Goal: Use online tool/utility: Utilize a website feature to perform a specific function

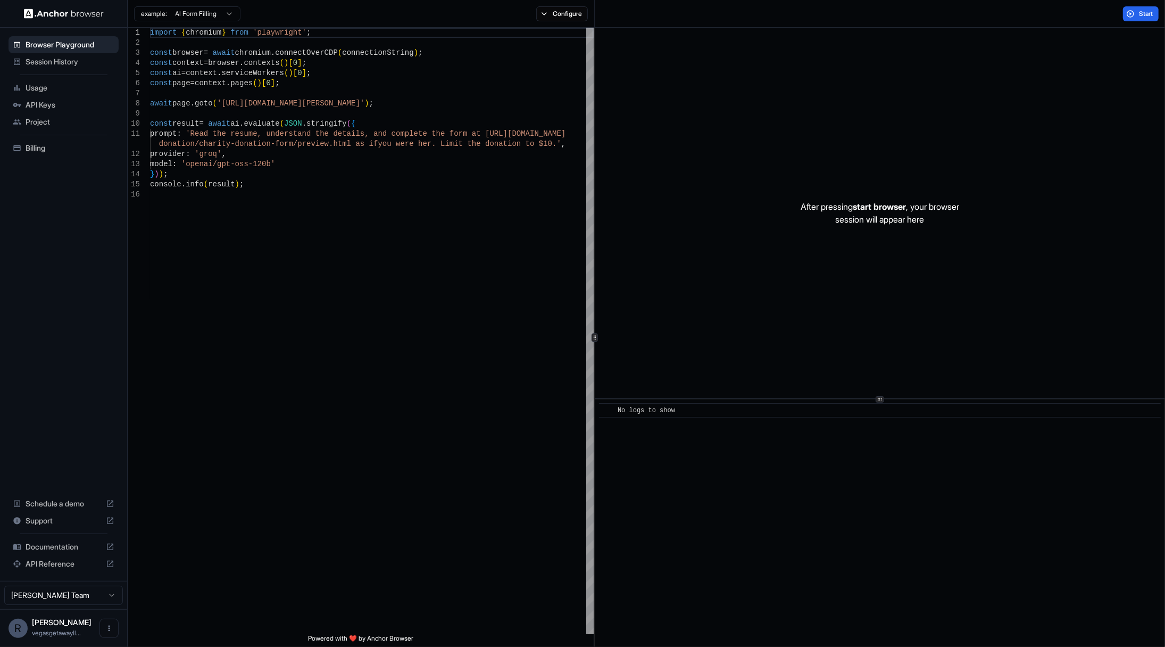
click at [34, 87] on span "Usage" at bounding box center [70, 87] width 89 height 11
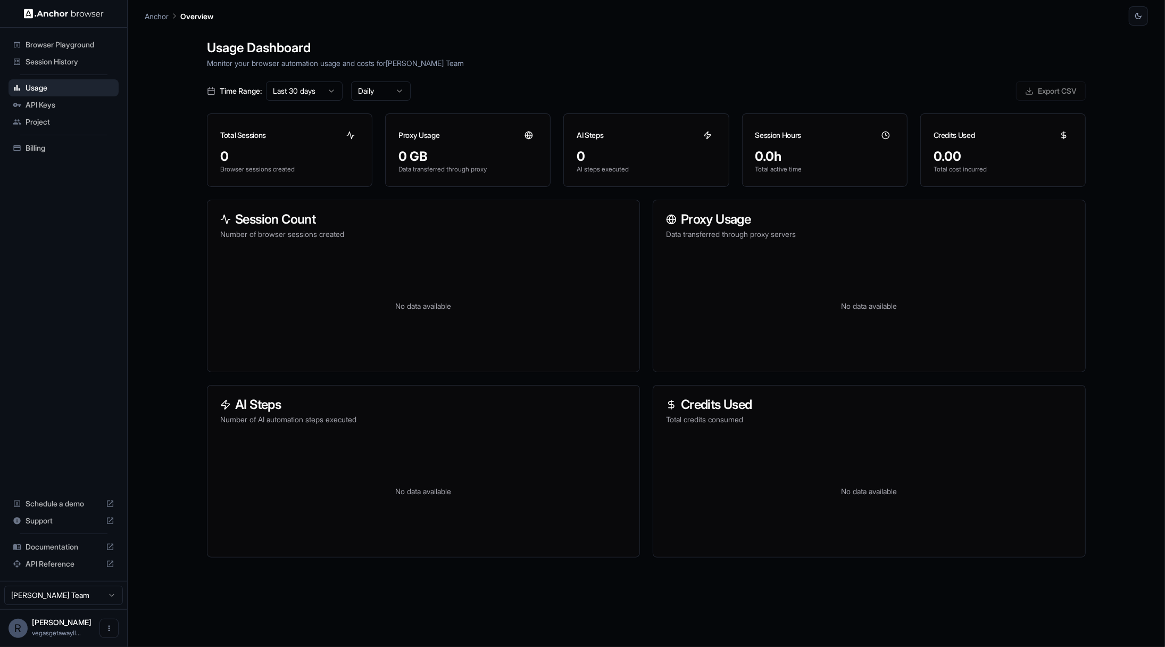
click at [61, 45] on span "Browser Playground" at bounding box center [70, 44] width 89 height 11
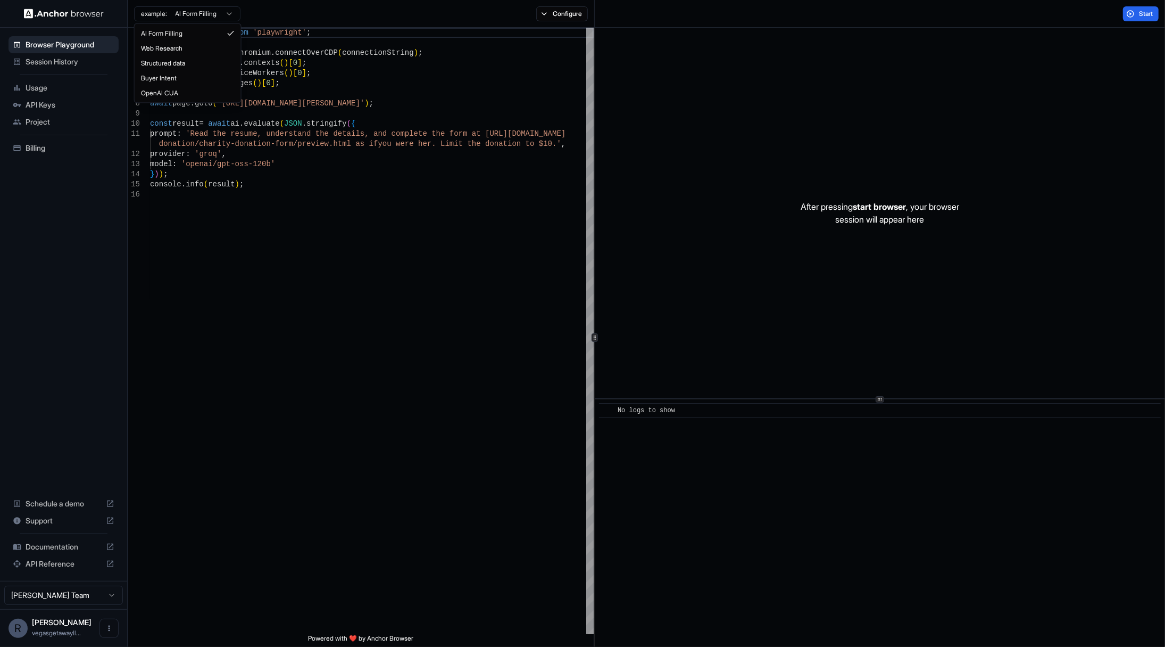
click at [227, 12] on html "Browser Playground Session History Usage API Keys Project Billing Schedule a de…" at bounding box center [582, 323] width 1165 height 647
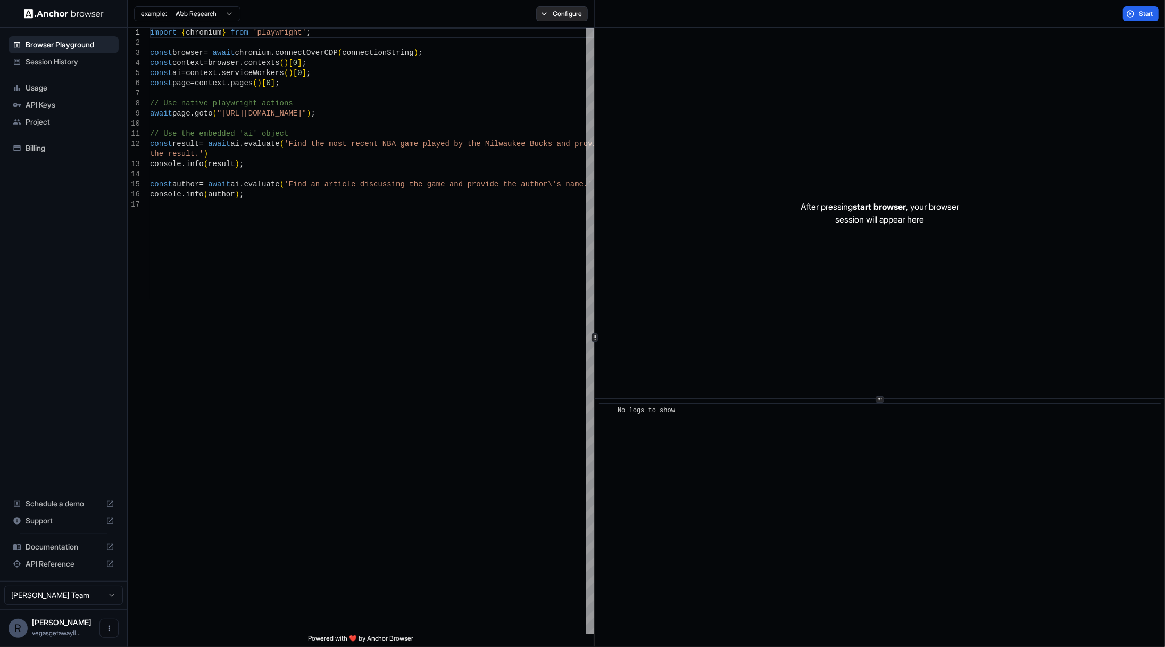
click at [558, 14] on button "Configure" at bounding box center [562, 13] width 52 height 15
type textarea "**********"
click at [459, 386] on div "import { chromium } from 'playwright' ; const browser = await chromium . connec…" at bounding box center [372, 417] width 444 height 778
